Goal: Task Accomplishment & Management: Complete application form

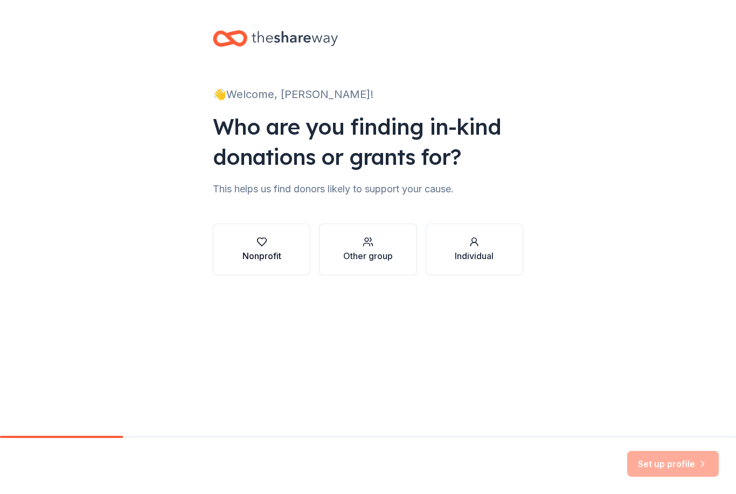
click at [272, 232] on button "Nonprofit" at bounding box center [261, 249] width 97 height 52
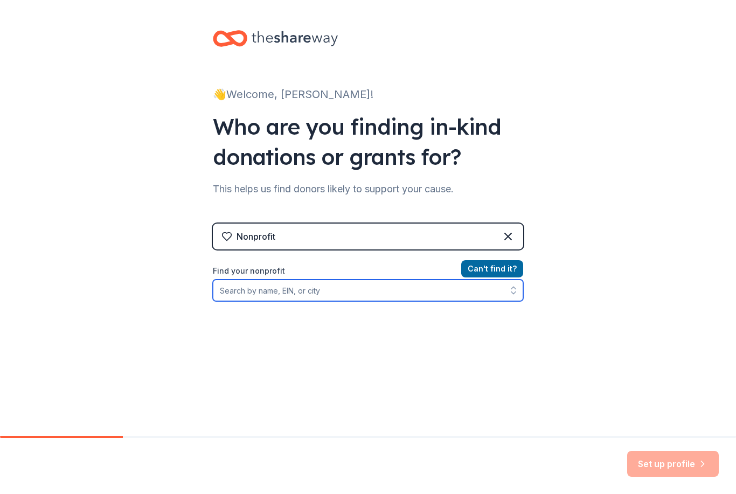
click at [409, 291] on input "Find your nonprofit" at bounding box center [368, 290] width 310 height 22
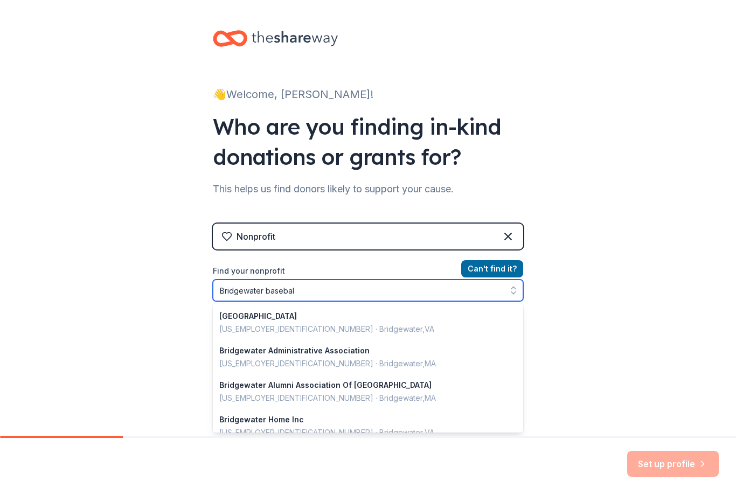
type input "Bridgewater baseball"
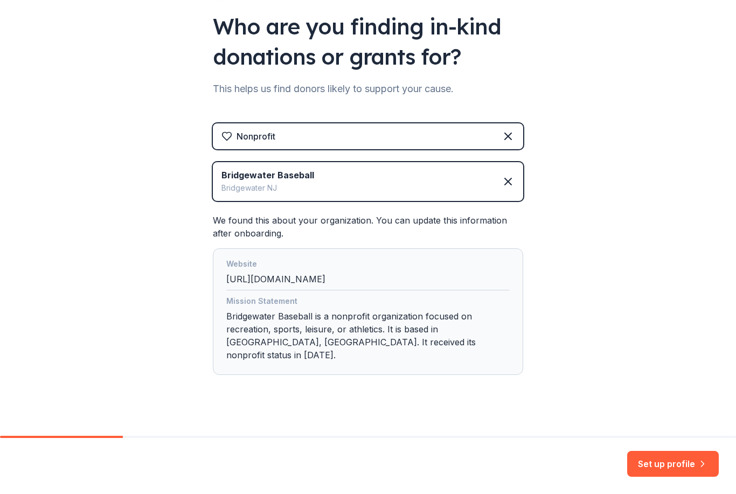
scroll to position [100, 0]
click at [676, 465] on button "Set up profile" at bounding box center [673, 464] width 92 height 26
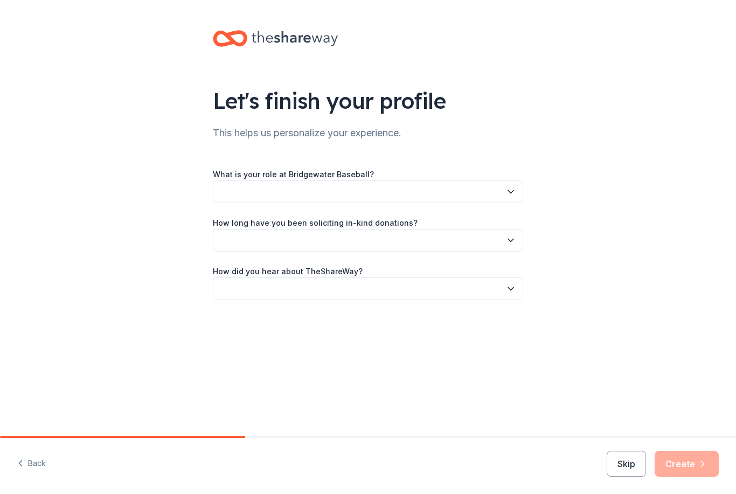
click at [505, 191] on icon "button" at bounding box center [510, 191] width 11 height 11
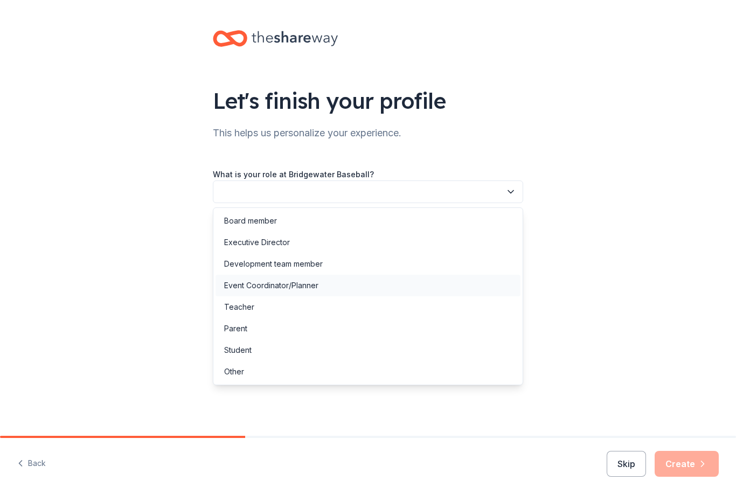
click at [319, 288] on div "Event Coordinator/Planner" at bounding box center [367, 286] width 305 height 22
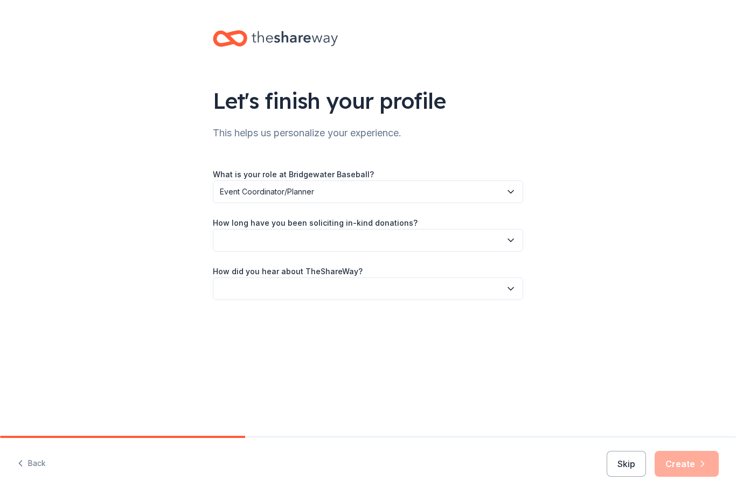
click at [420, 235] on button "button" at bounding box center [368, 240] width 310 height 23
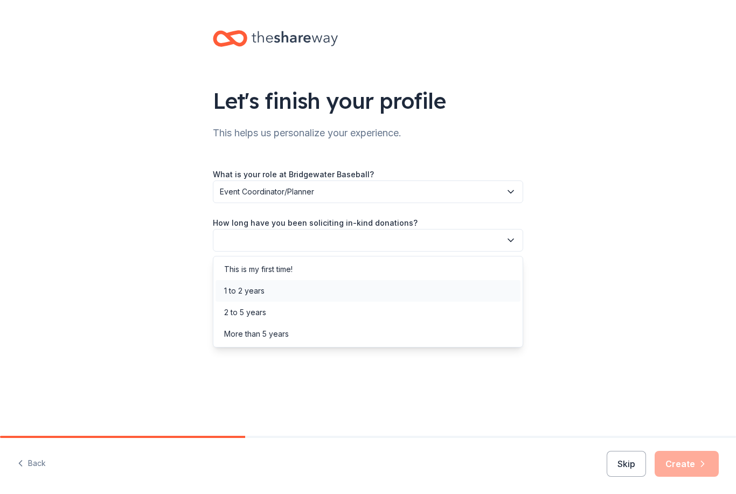
click at [268, 293] on div "1 to 2 years" at bounding box center [367, 291] width 305 height 22
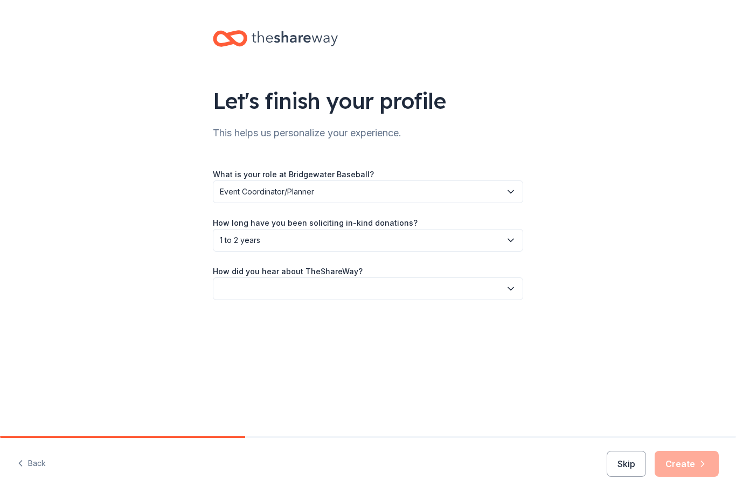
click at [404, 287] on button "button" at bounding box center [368, 288] width 310 height 23
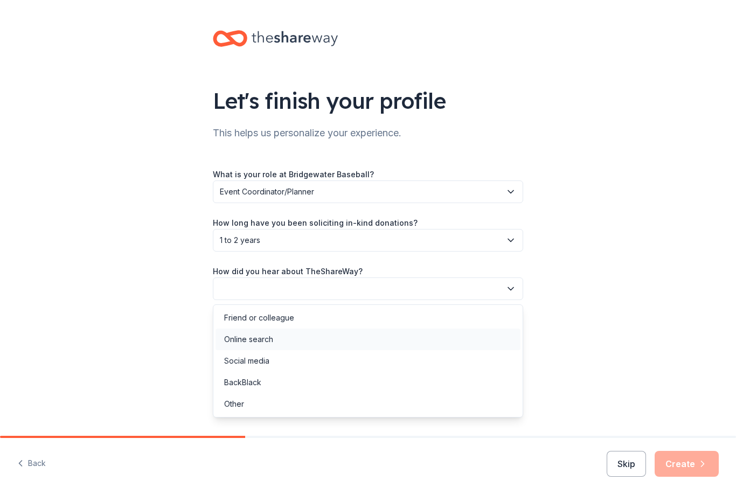
click at [284, 339] on div "Online search" at bounding box center [367, 339] width 305 height 22
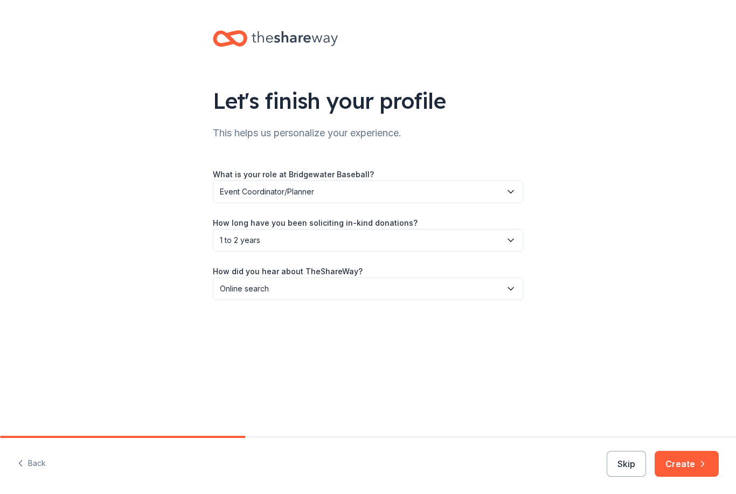
click at [476, 289] on span "Online search" at bounding box center [360, 288] width 281 height 13
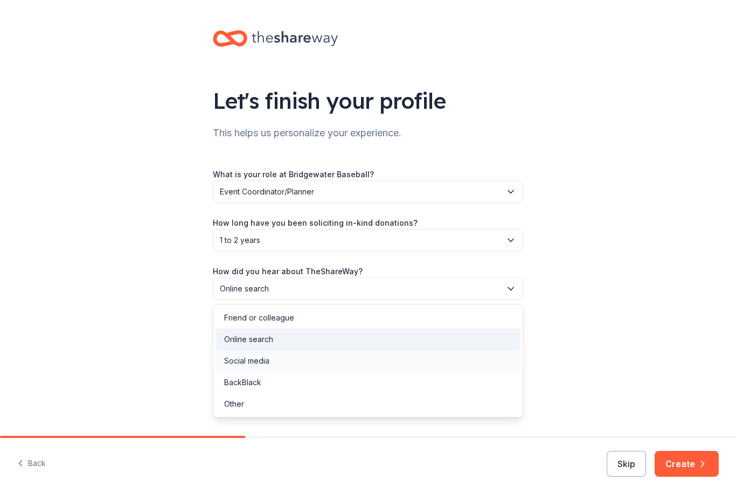
click at [297, 358] on div "Social media" at bounding box center [367, 361] width 305 height 22
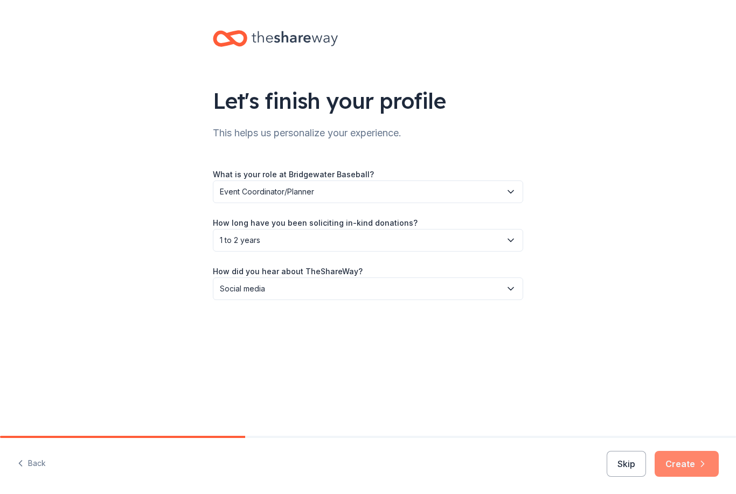
click at [694, 469] on button "Create" at bounding box center [686, 464] width 64 height 26
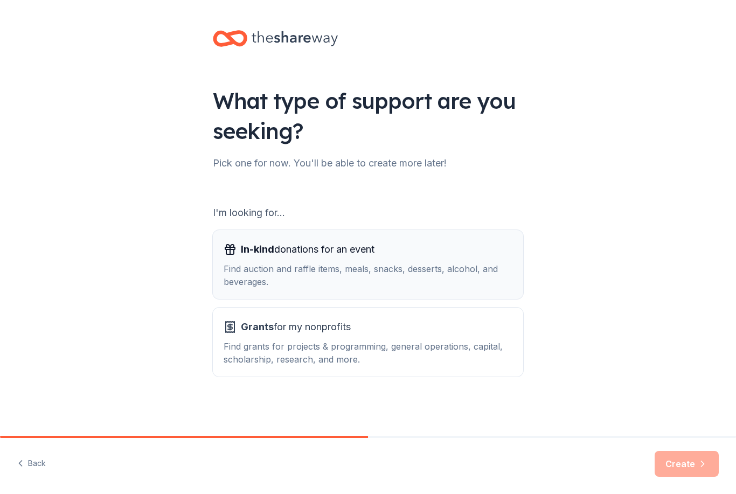
click at [413, 261] on div "In-kind donations for an event Find auction and raffle items, meals, snacks, de…" at bounding box center [367, 264] width 289 height 47
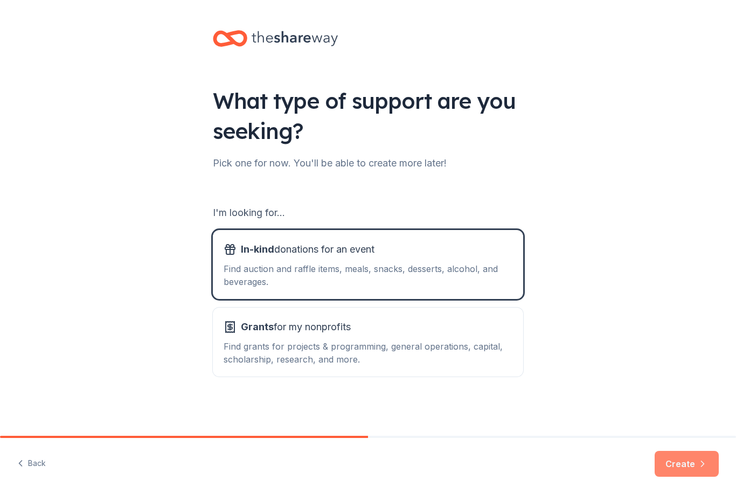
click at [703, 468] on icon "button" at bounding box center [702, 463] width 11 height 11
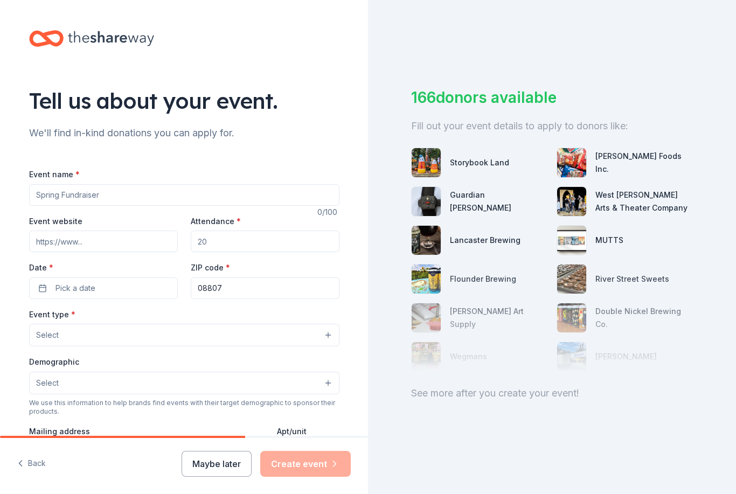
click at [310, 199] on input "Event name *" at bounding box center [184, 195] width 310 height 22
type input "12U Cooperstown Gala"
click at [153, 243] on input "Event website" at bounding box center [103, 241] width 149 height 22
click at [148, 248] on input "Event website" at bounding box center [103, 241] width 149 height 22
type input "H"
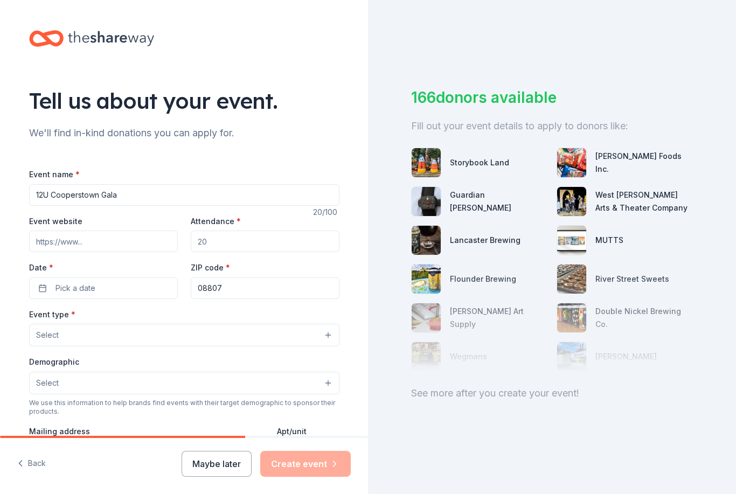
type input "H"
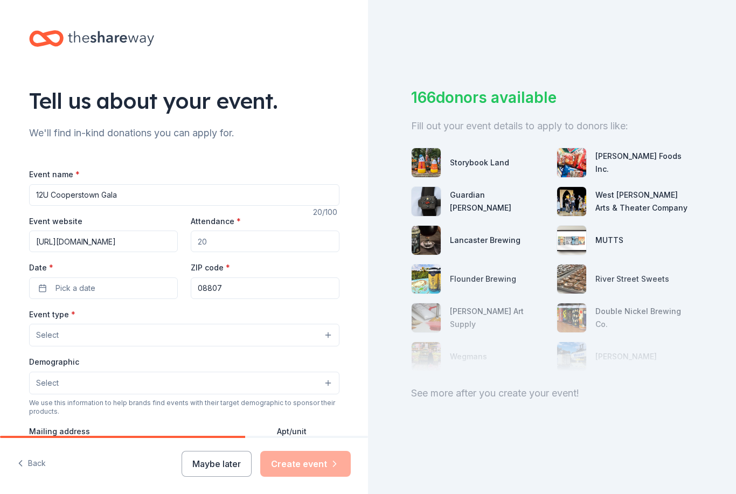
type input "Https://bridgewaterbsi.com"
click at [295, 241] on input "Attendance *" at bounding box center [265, 241] width 149 height 22
type input "250"
click at [144, 293] on button "Pick a date" at bounding box center [103, 288] width 149 height 22
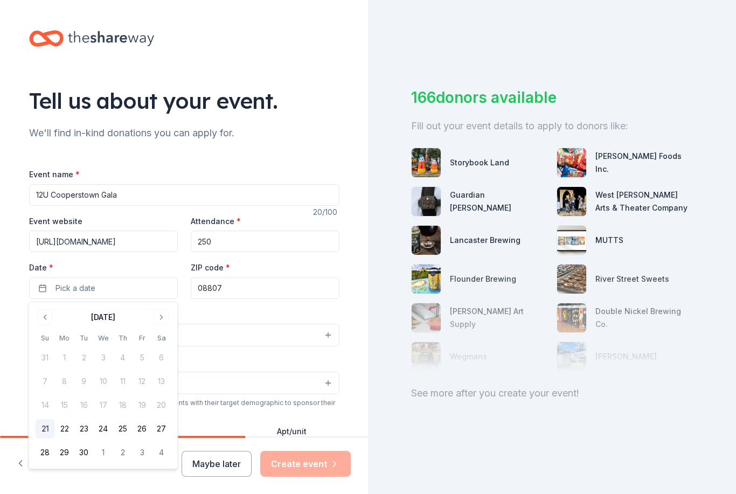
click at [169, 311] on div "September 2025" at bounding box center [104, 316] width 136 height 15
click at [145, 317] on div "September 2025" at bounding box center [104, 316] width 136 height 15
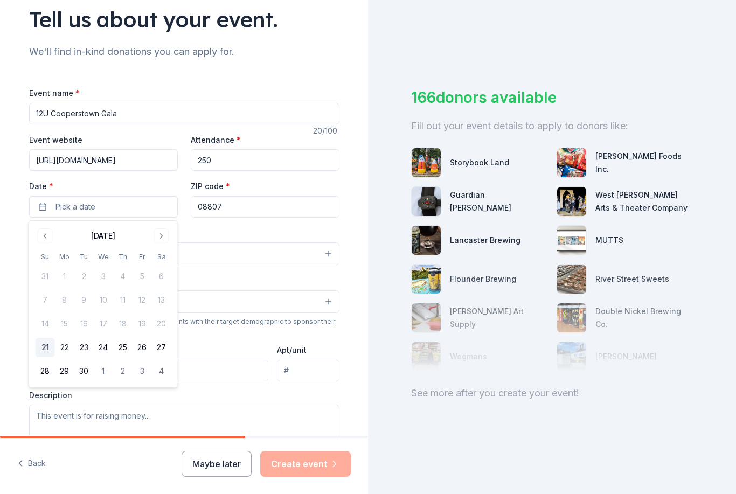
scroll to position [82, 0]
click at [167, 240] on button "Go to next month" at bounding box center [161, 235] width 15 height 15
click at [168, 237] on button "Go to next month" at bounding box center [161, 235] width 15 height 15
click at [168, 236] on button "Go to next month" at bounding box center [161, 235] width 15 height 15
click at [168, 235] on button "Go to next month" at bounding box center [161, 235] width 15 height 15
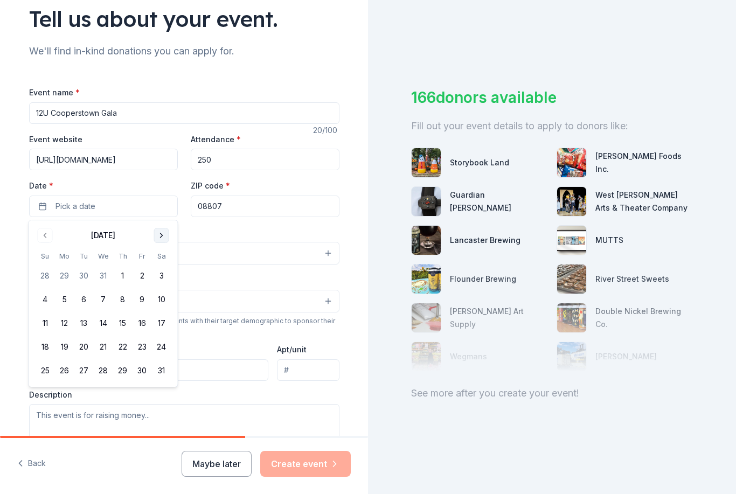
click at [167, 237] on button "Go to next month" at bounding box center [161, 235] width 15 height 15
click at [151, 350] on button "27" at bounding box center [141, 346] width 19 height 19
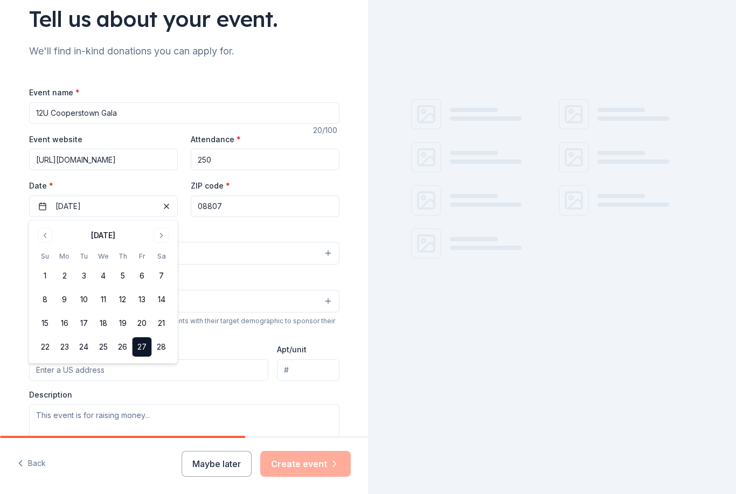
click at [264, 247] on button "Select" at bounding box center [184, 253] width 310 height 23
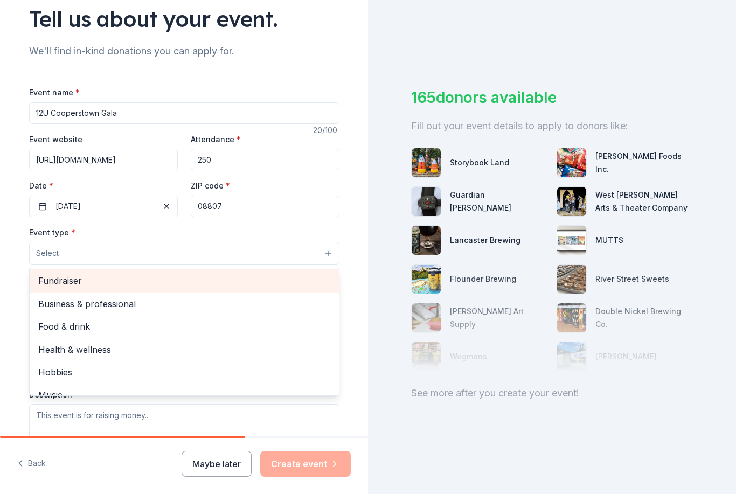
click at [204, 281] on span "Fundraiser" at bounding box center [184, 281] width 292 height 14
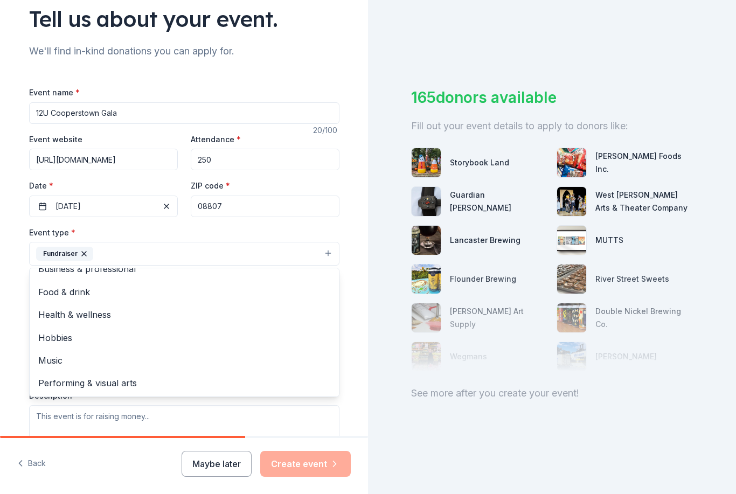
scroll to position [12, 0]
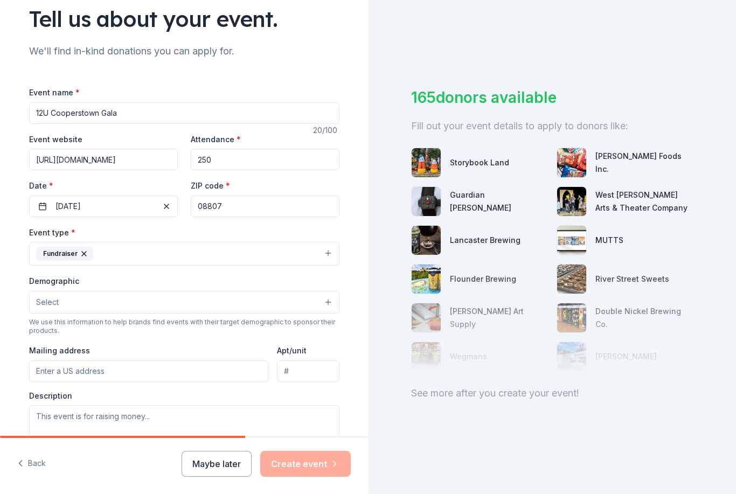
click at [243, 307] on button "Select" at bounding box center [184, 302] width 310 height 23
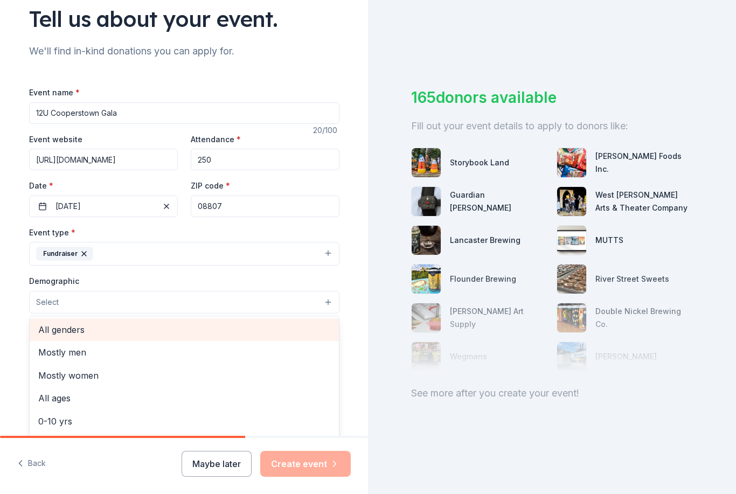
click at [103, 331] on span "All genders" at bounding box center [184, 330] width 292 height 14
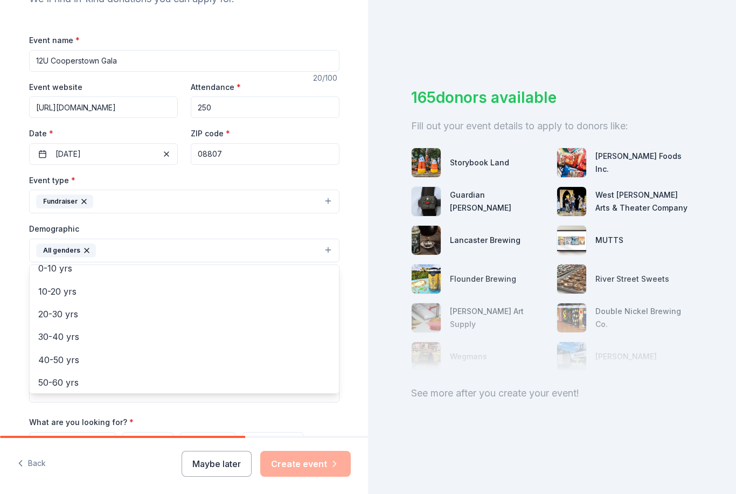
scroll to position [79, 0]
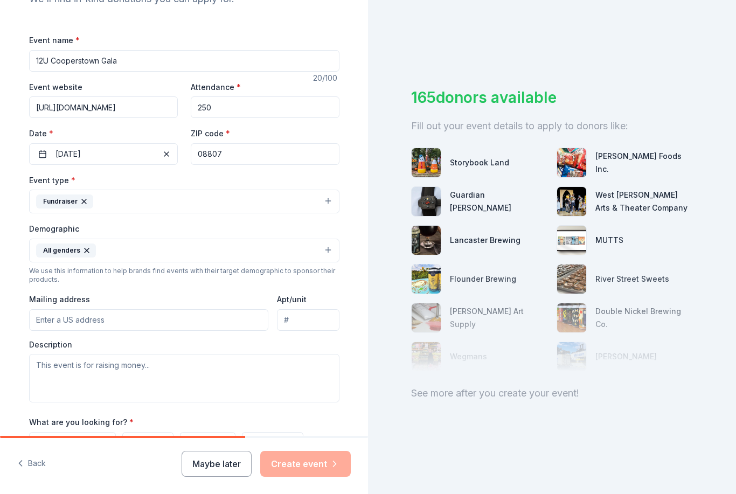
click at [206, 318] on input "Mailing address" at bounding box center [149, 320] width 240 height 22
type input "18 Arthur Road, Bridgewater, NJ, 08807"
click at [208, 369] on textarea at bounding box center [184, 378] width 310 height 48
click at [178, 366] on textarea at bounding box center [184, 378] width 310 height 48
paste textarea "Your generous donation will directly support our Bridgewater Baseball 12U team’…"
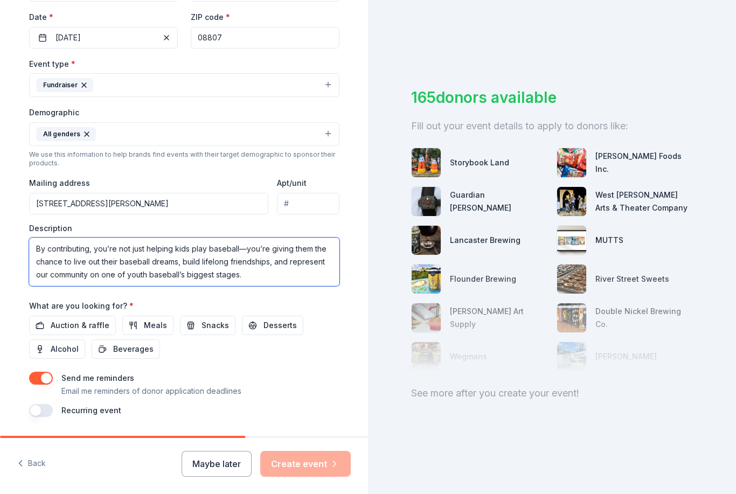
scroll to position [250, 0]
type textarea "Your generous donation will directly support our Bridgewater Baseball 12U team’…"
click at [100, 323] on span "Auction & raffle" at bounding box center [80, 325] width 59 height 13
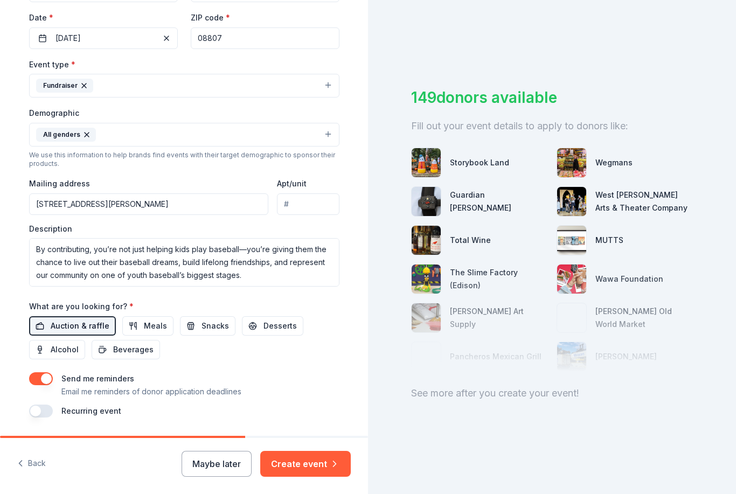
scroll to position [34, 0]
click at [338, 469] on button "Create event" at bounding box center [305, 464] width 90 height 26
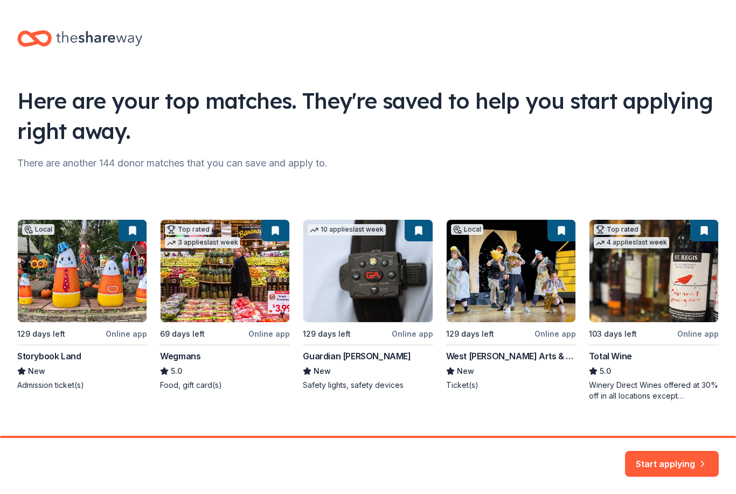
click at [136, 234] on div "Local 129 days left Online app Storybook Land New Admission ticket(s) Top rated…" at bounding box center [367, 310] width 701 height 182
click at [104, 303] on div "Local 129 days left Online app Storybook Land New Admission ticket(s) Top rated…" at bounding box center [367, 310] width 701 height 182
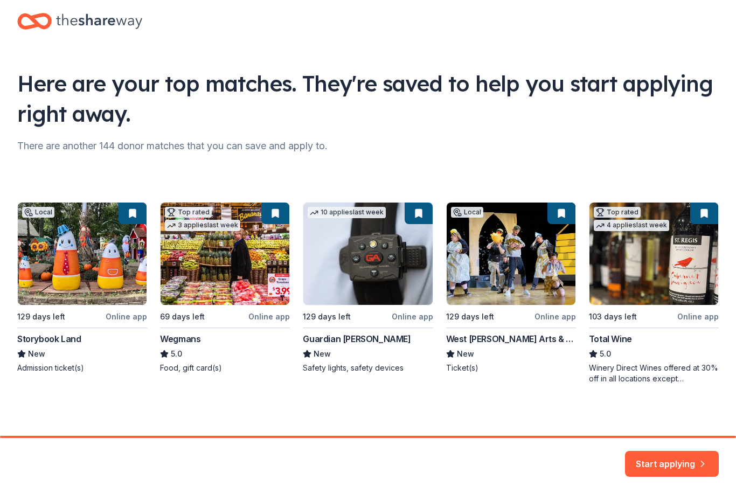
scroll to position [17, 0]
click at [689, 463] on button "Start applying" at bounding box center [672, 458] width 94 height 26
click at [690, 460] on div "Start applying" at bounding box center [672, 464] width 94 height 26
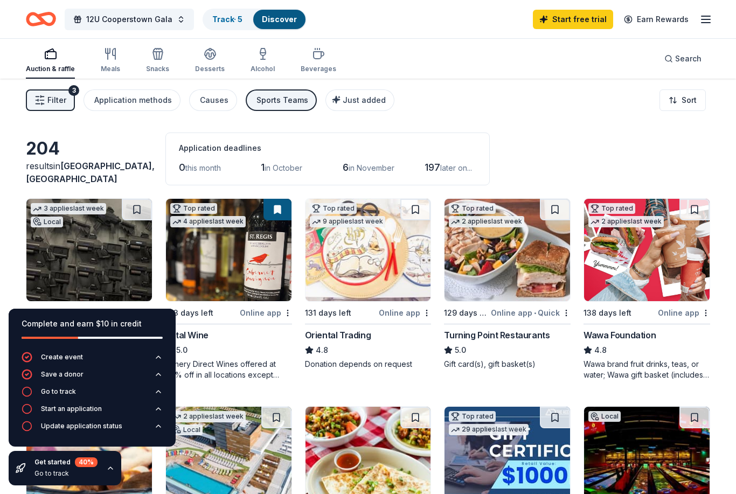
click at [436, 65] on div "Auction & raffle Meals Snacks Desserts Alcohol Beverages Search" at bounding box center [368, 59] width 684 height 40
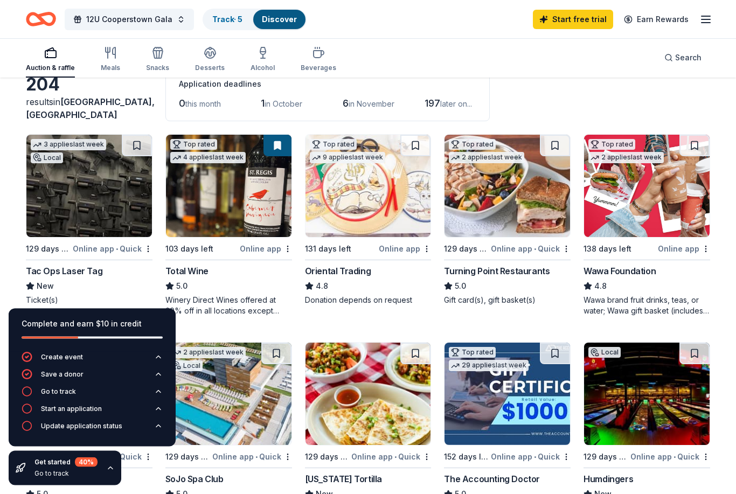
scroll to position [63, 0]
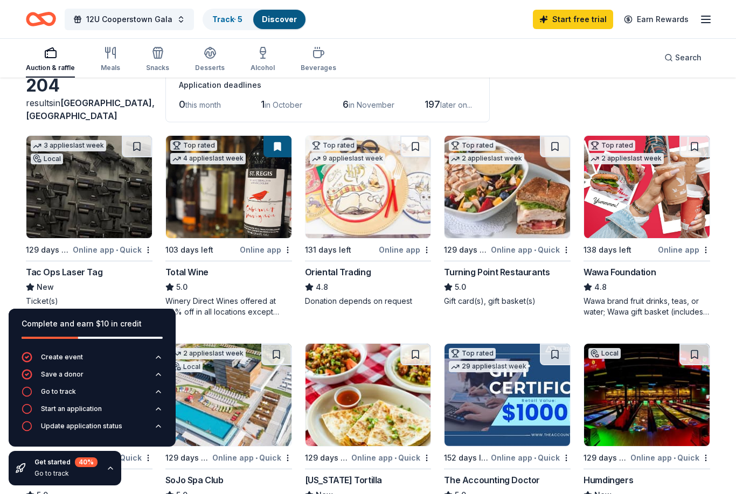
click at [654, 200] on img at bounding box center [646, 187] width 125 height 102
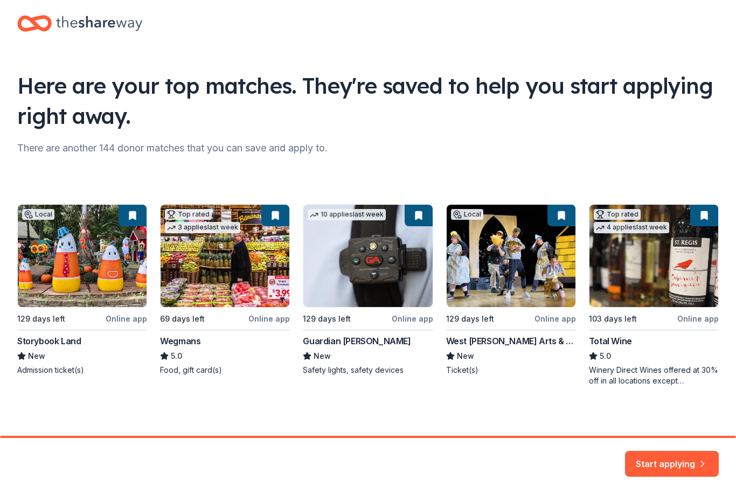
scroll to position [14, 0]
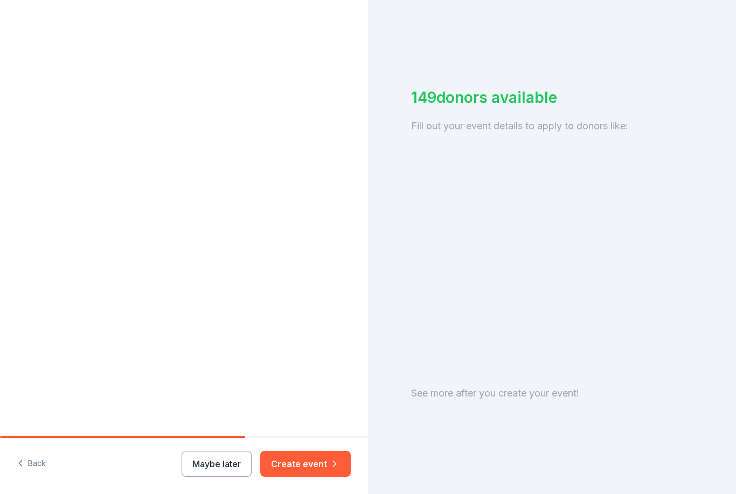
scroll to position [34, 0]
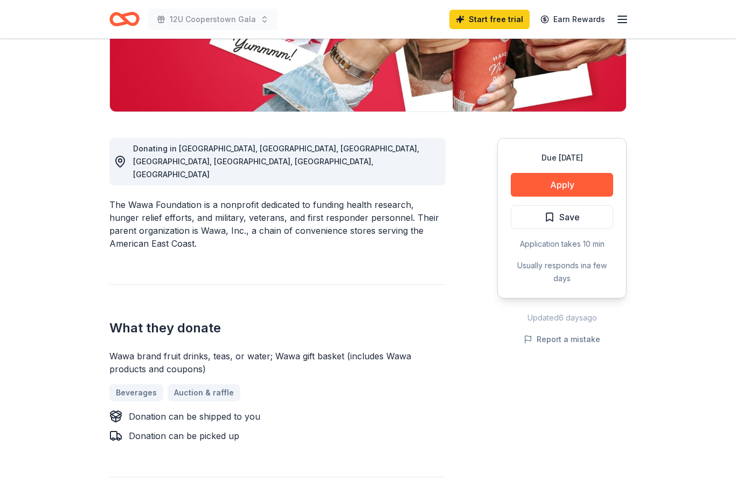
scroll to position [215, 0]
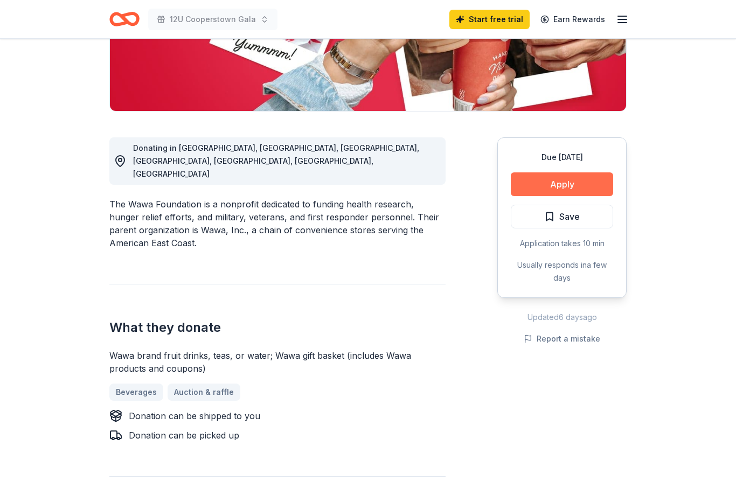
click at [596, 182] on button "Apply" at bounding box center [562, 185] width 102 height 24
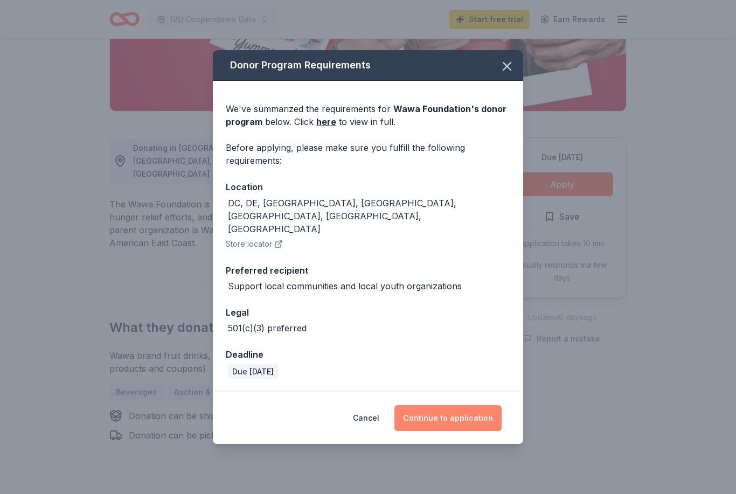
click at [481, 422] on button "Continue to application" at bounding box center [447, 418] width 107 height 26
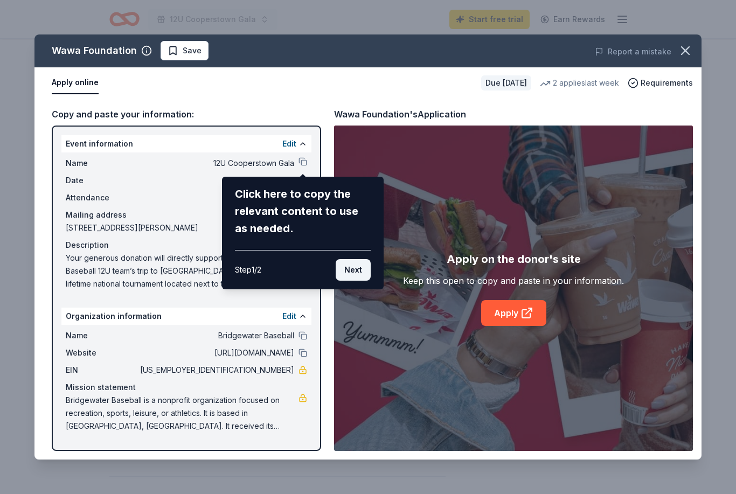
click at [368, 270] on button "Next" at bounding box center [352, 270] width 35 height 22
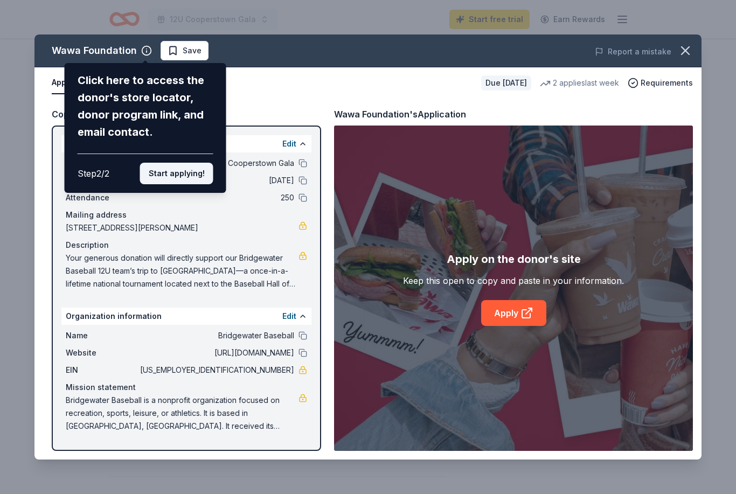
click at [196, 163] on button "Start applying!" at bounding box center [176, 174] width 73 height 22
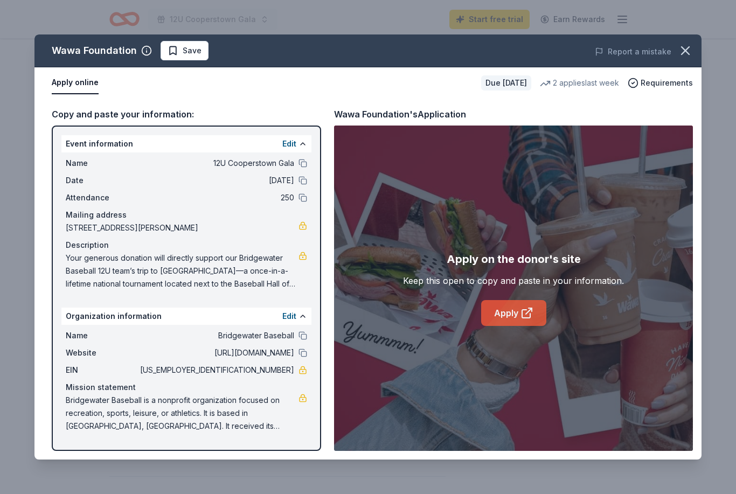
click at [536, 326] on link "Apply" at bounding box center [513, 313] width 65 height 26
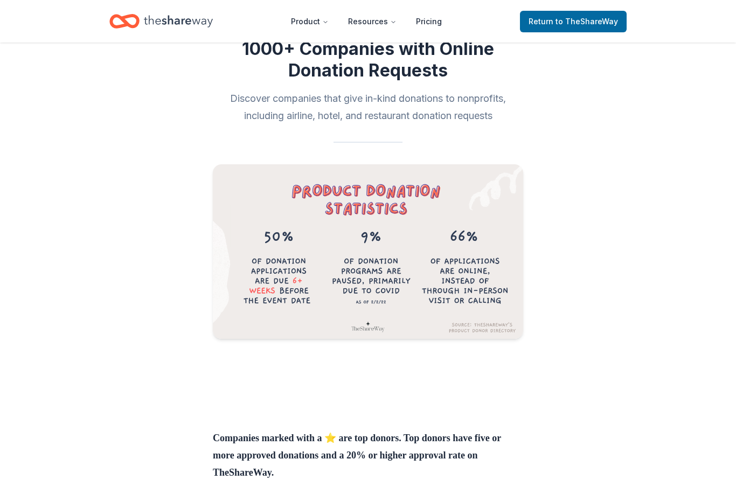
scroll to position [181, 0]
